Goal: Check status: Check status

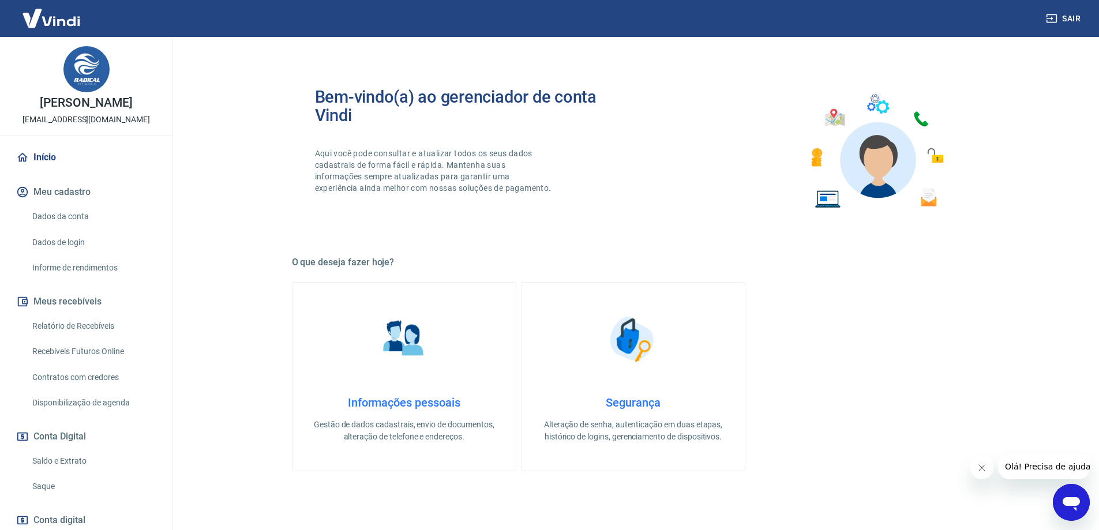
scroll to position [231, 0]
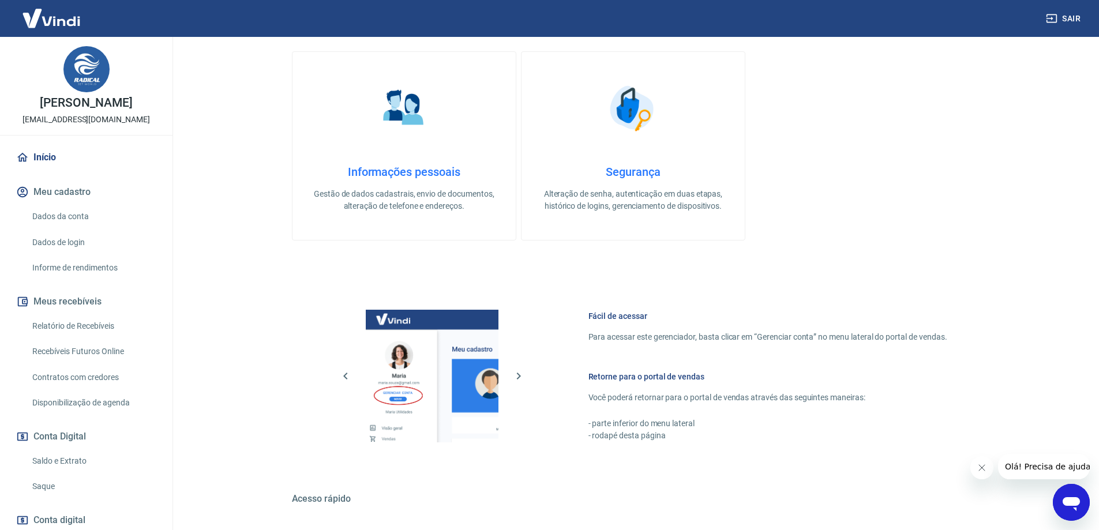
click at [85, 323] on link "Relatório de Recebíveis" at bounding box center [93, 326] width 131 height 24
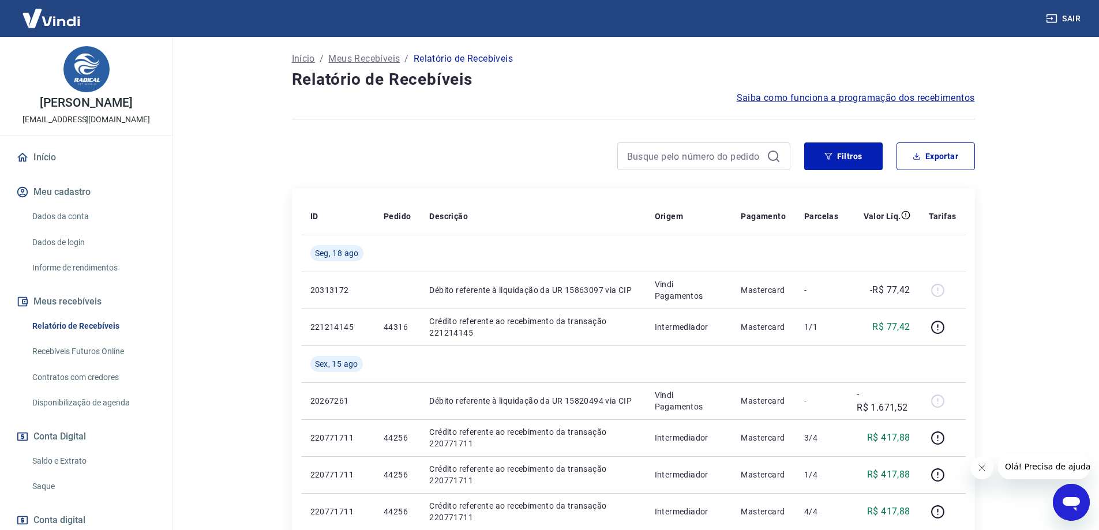
scroll to position [115, 0]
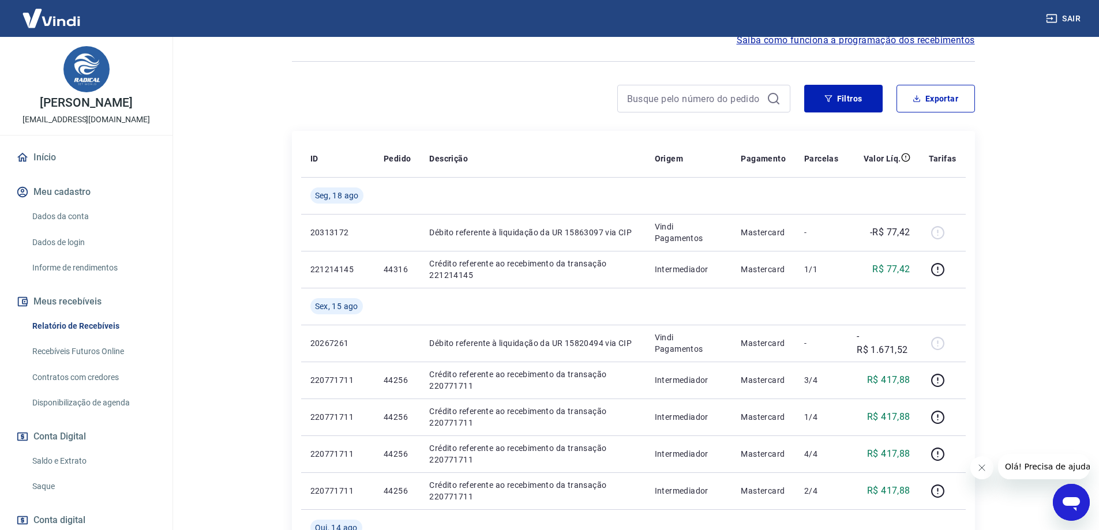
click at [235, 117] on main "Após o envio das liquidações aparecerem no Relatório de Recebíveis, elas podem …" at bounding box center [632, 168] width 931 height 493
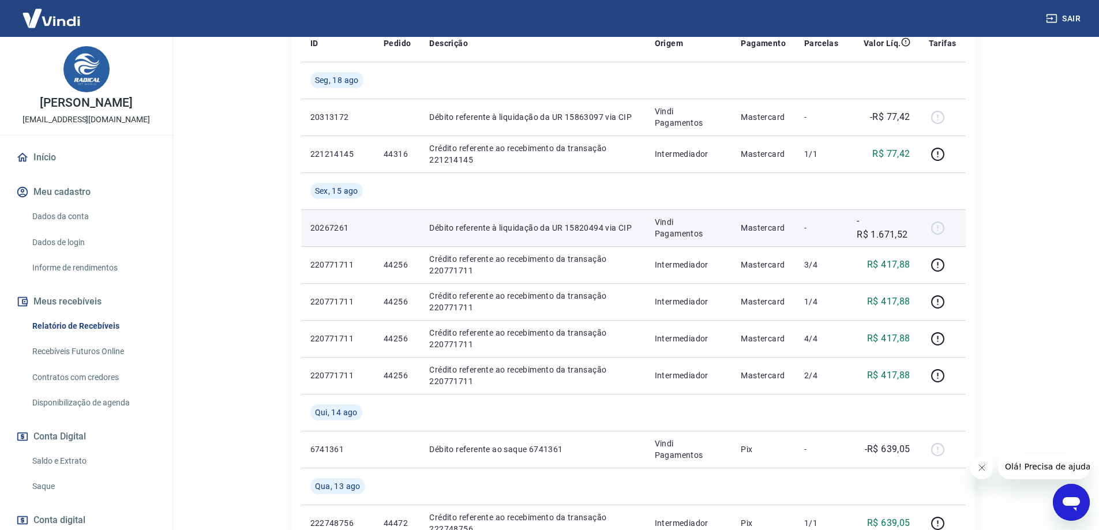
scroll to position [0, 0]
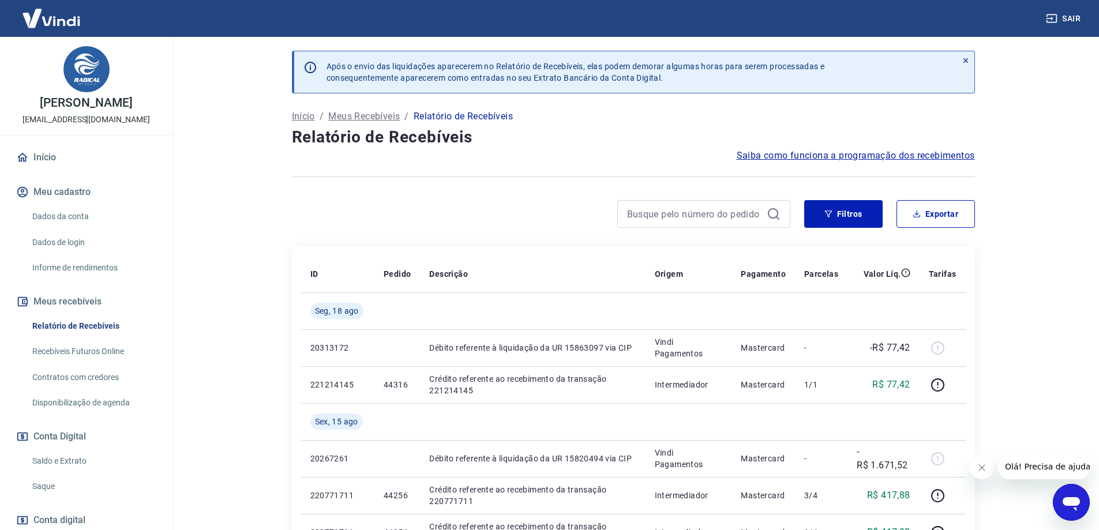
click at [62, 460] on link "Saldo e Extrato" at bounding box center [93, 461] width 131 height 24
